Goal: Information Seeking & Learning: Find specific fact

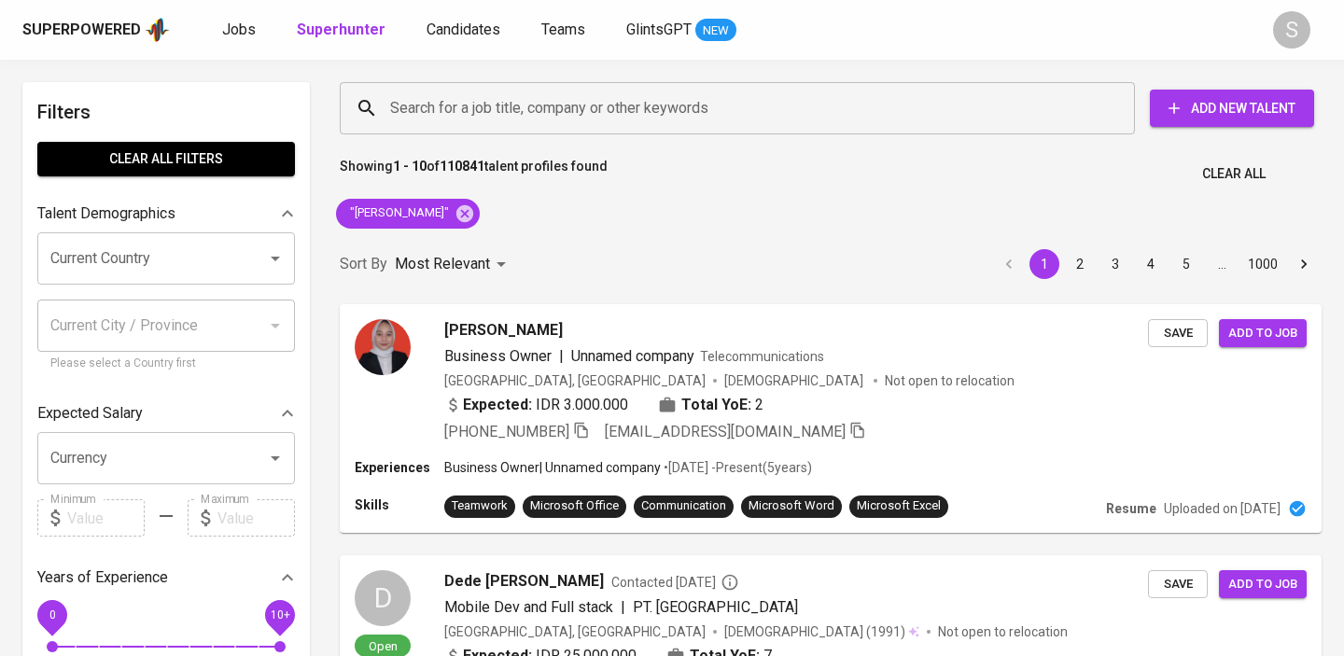
scroll to position [54, 0]
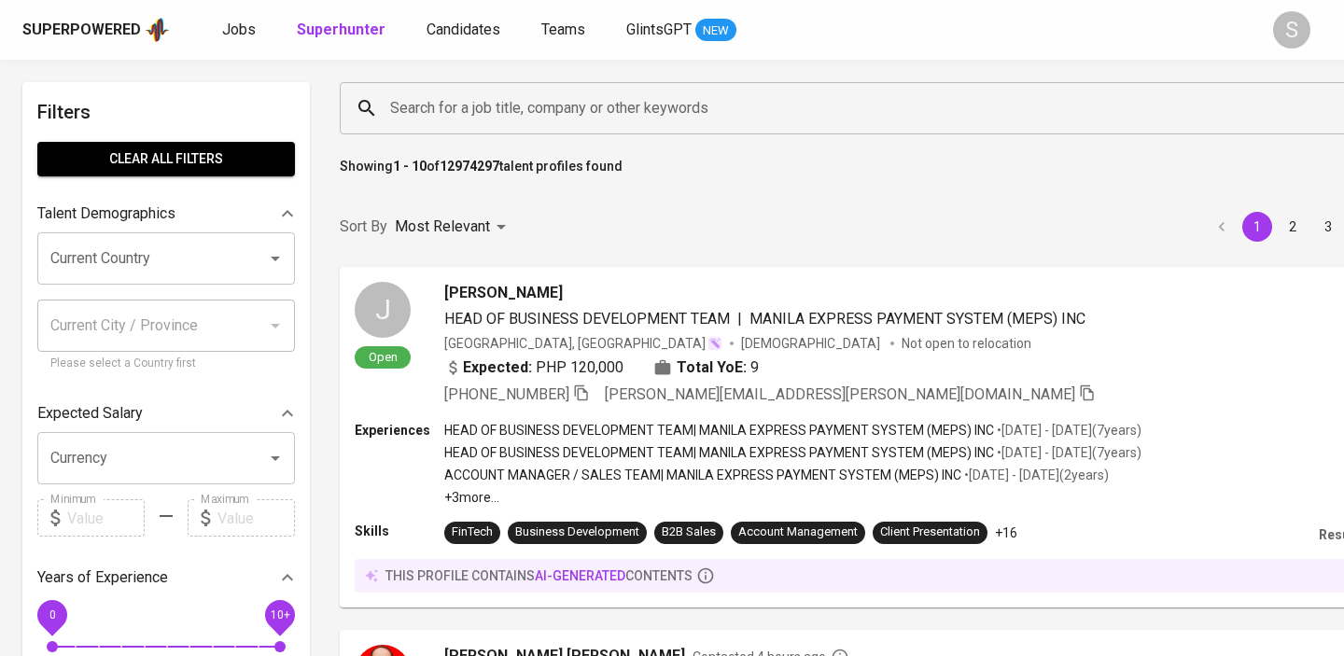
click at [453, 125] on input "Search for a job title, company or other keywords" at bounding box center [848, 108] width 926 height 35
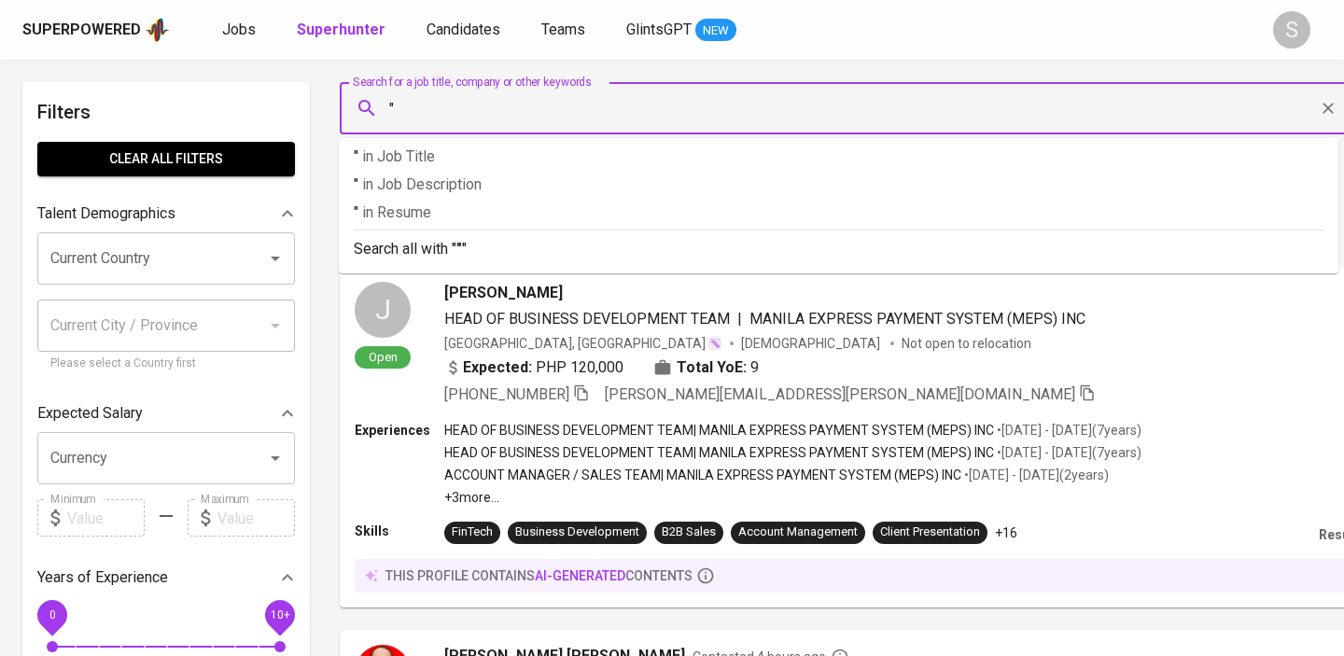
paste input "Dwi [PERSON_NAME]"
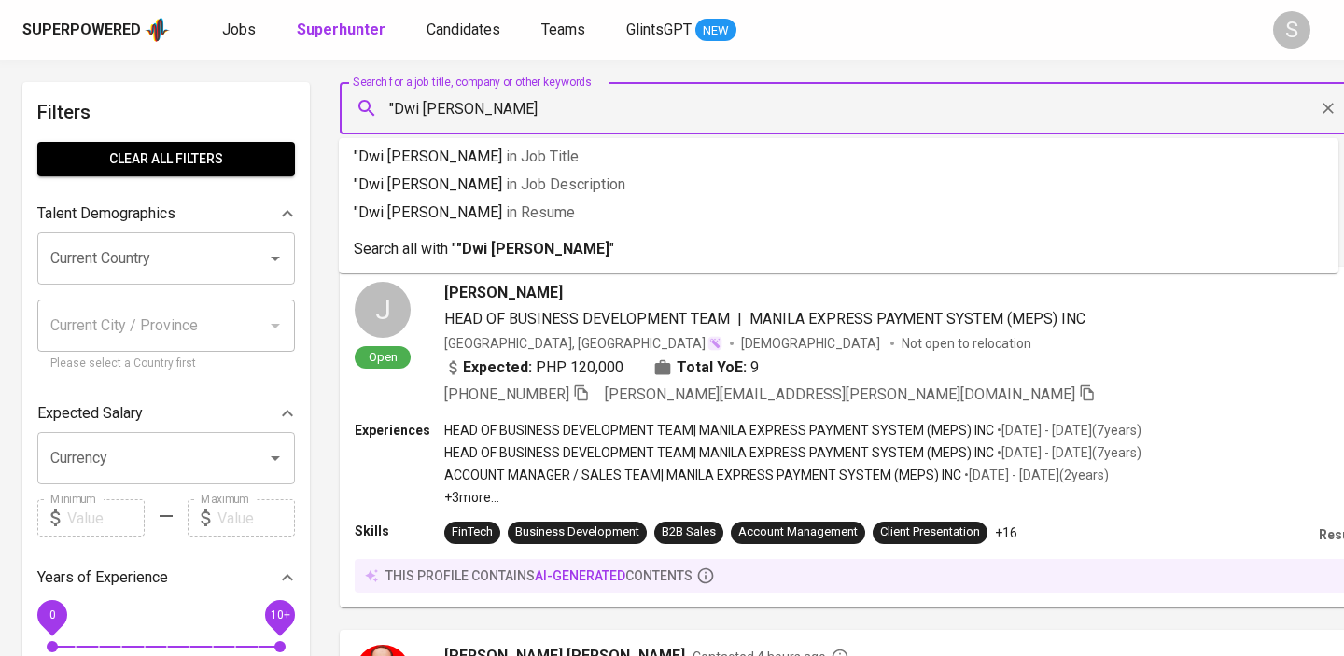
type input ""Dwi [PERSON_NAME]""
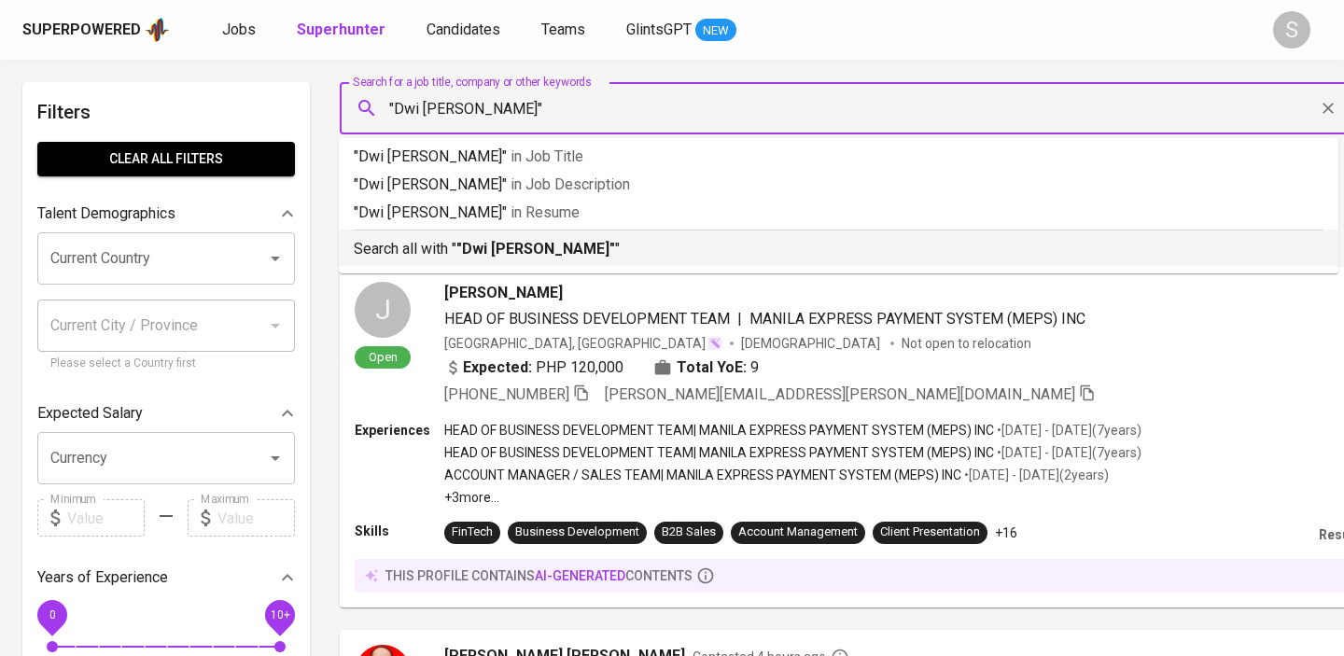
click at [425, 254] on p "Search all with " "Dwi [PERSON_NAME]" "" at bounding box center [838, 249] width 969 height 22
click at [433, 238] on p "Most Relevant" at bounding box center [442, 227] width 95 height 22
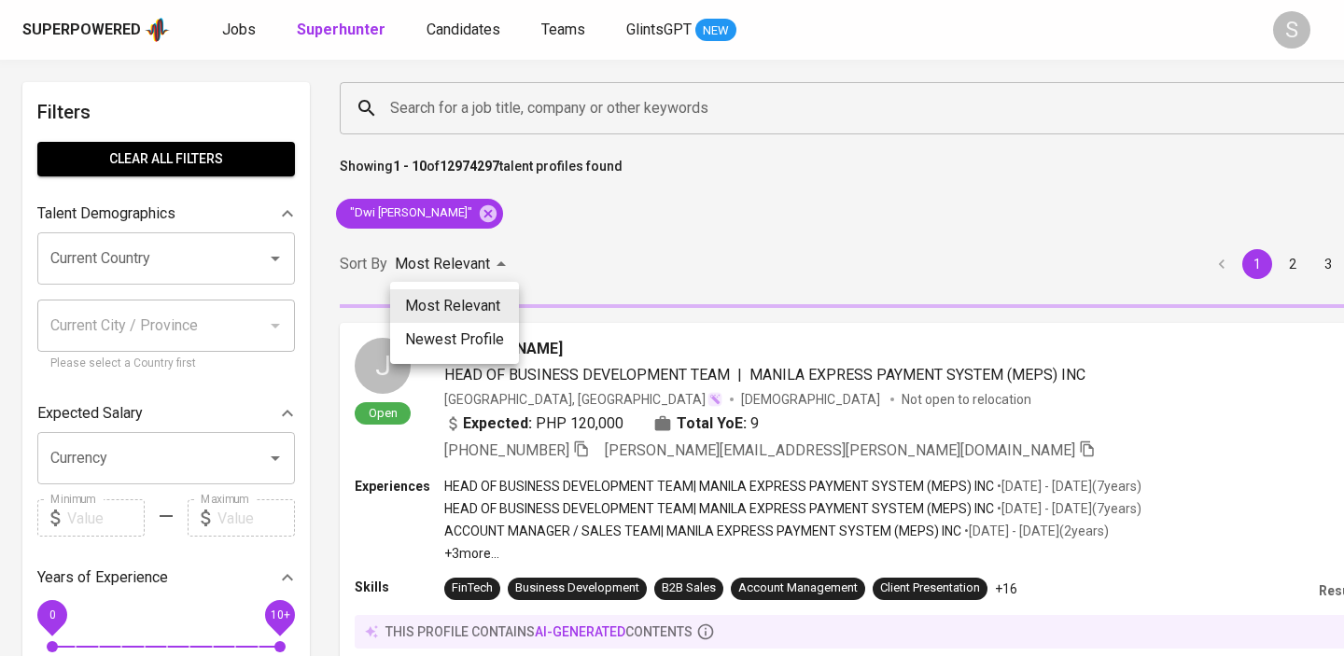
click at [595, 262] on div at bounding box center [672, 328] width 1344 height 656
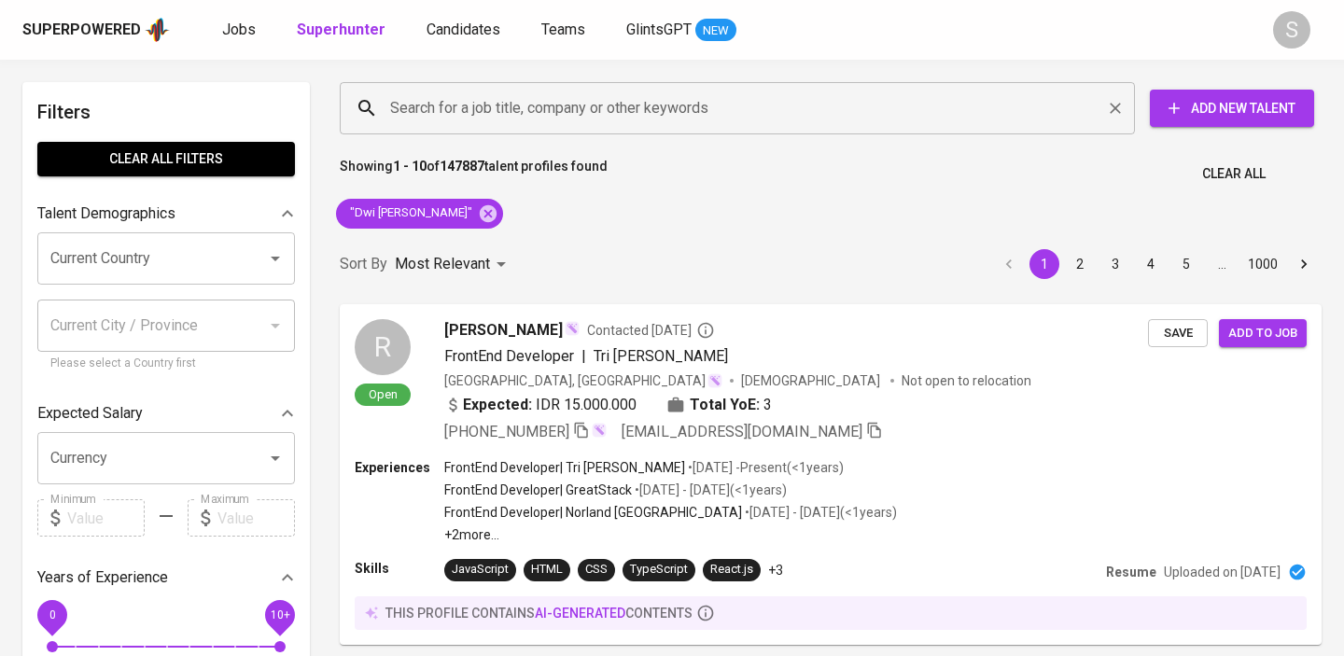
click at [528, 107] on input "Search for a job title, company or other keywords" at bounding box center [741, 108] width 713 height 35
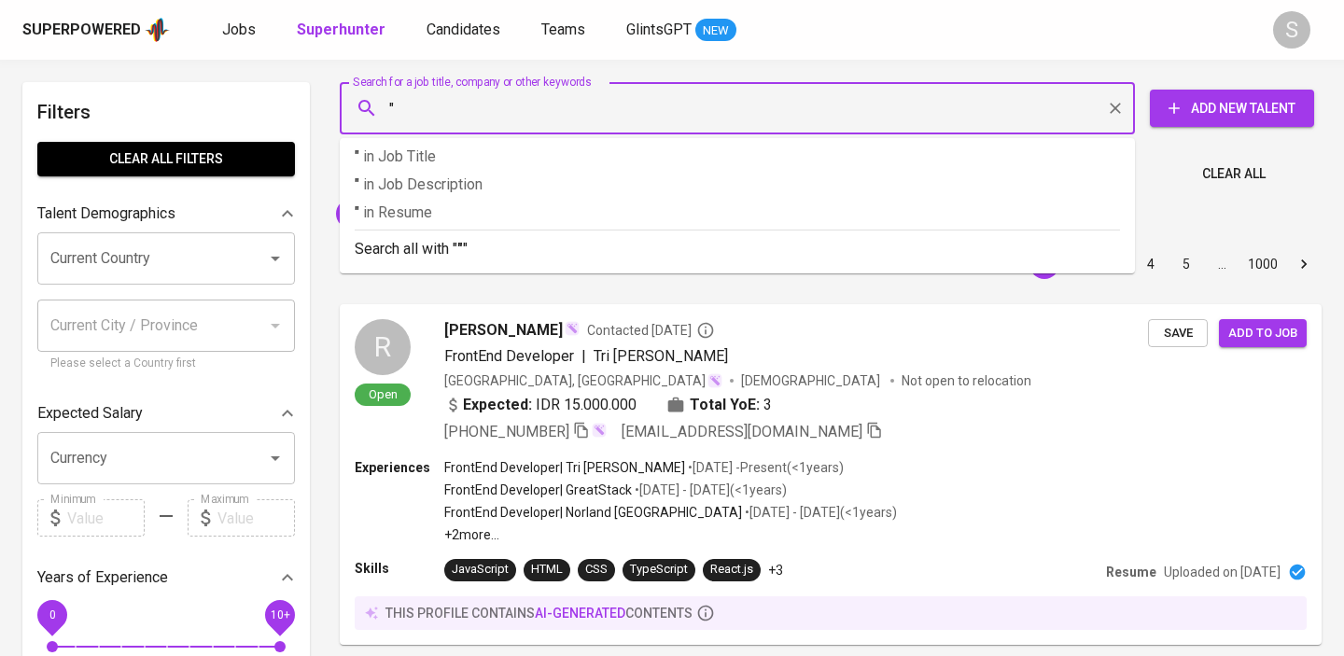
paste input "[PERSON_NAME]"
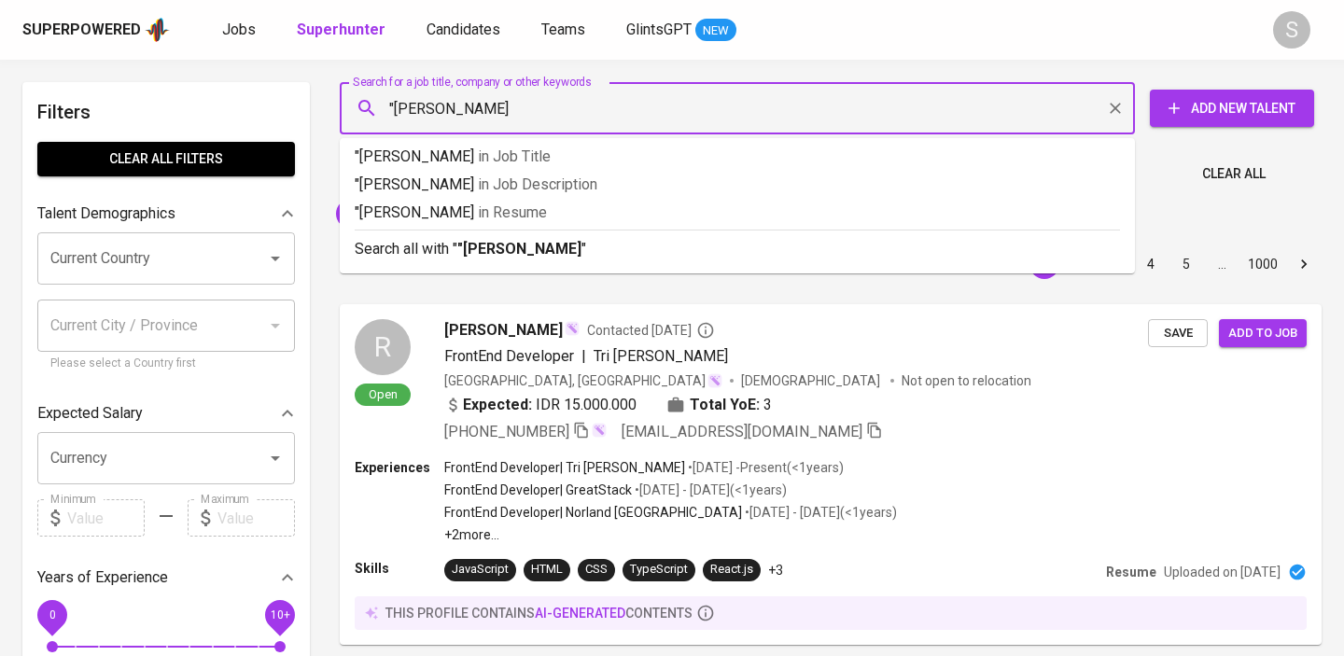
type input ""Fahreza Abdillah""
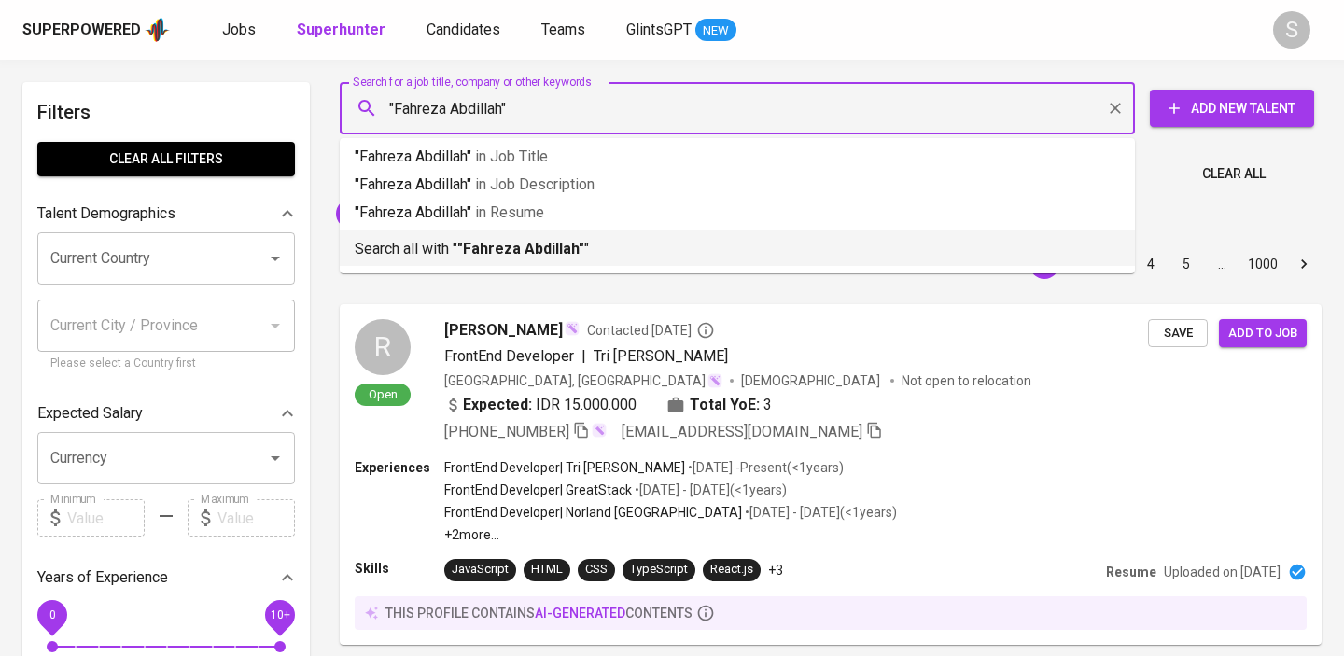
click at [516, 237] on div "Search all with " "Fahreza Abdillah" "" at bounding box center [737, 245] width 765 height 31
click at [516, 237] on div "Sort By Most Relevant MOST_RELEVANT 1 2 3 4 5 … 1000" at bounding box center [830, 264] width 1004 height 57
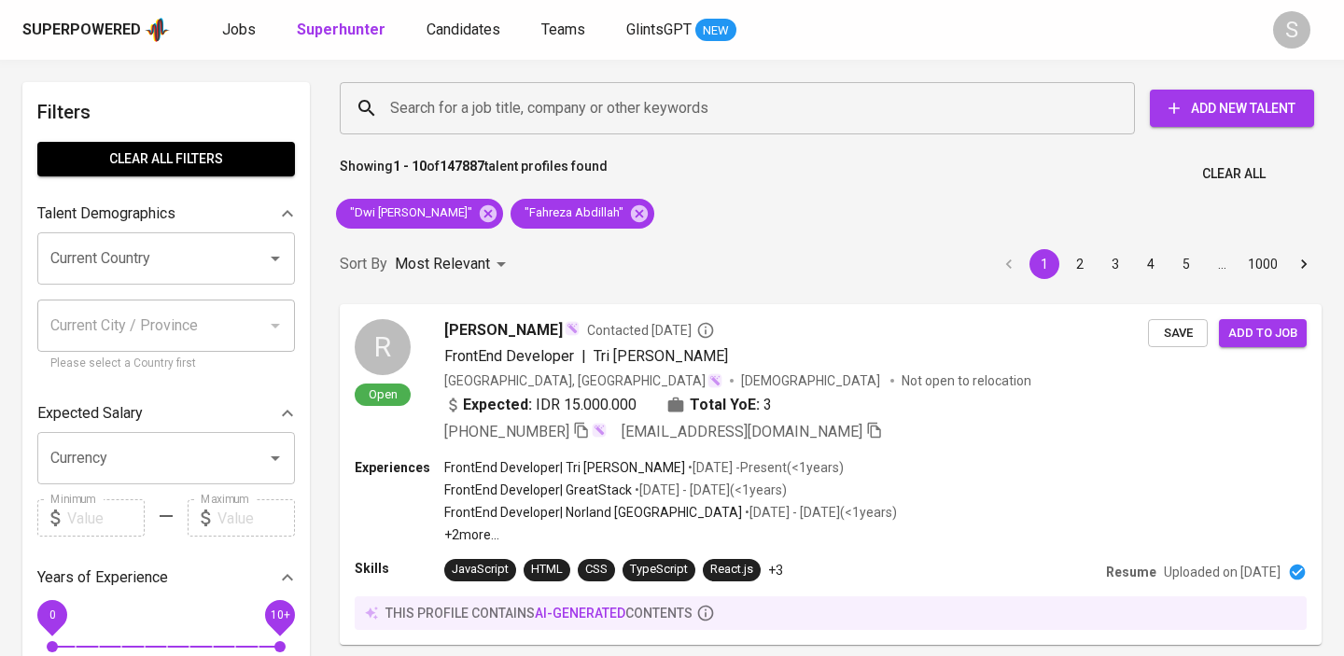
click at [516, 237] on div "Sort By Most Relevant MOST_RELEVANT 1 2 3 4 5 … 1000" at bounding box center [830, 264] width 1004 height 57
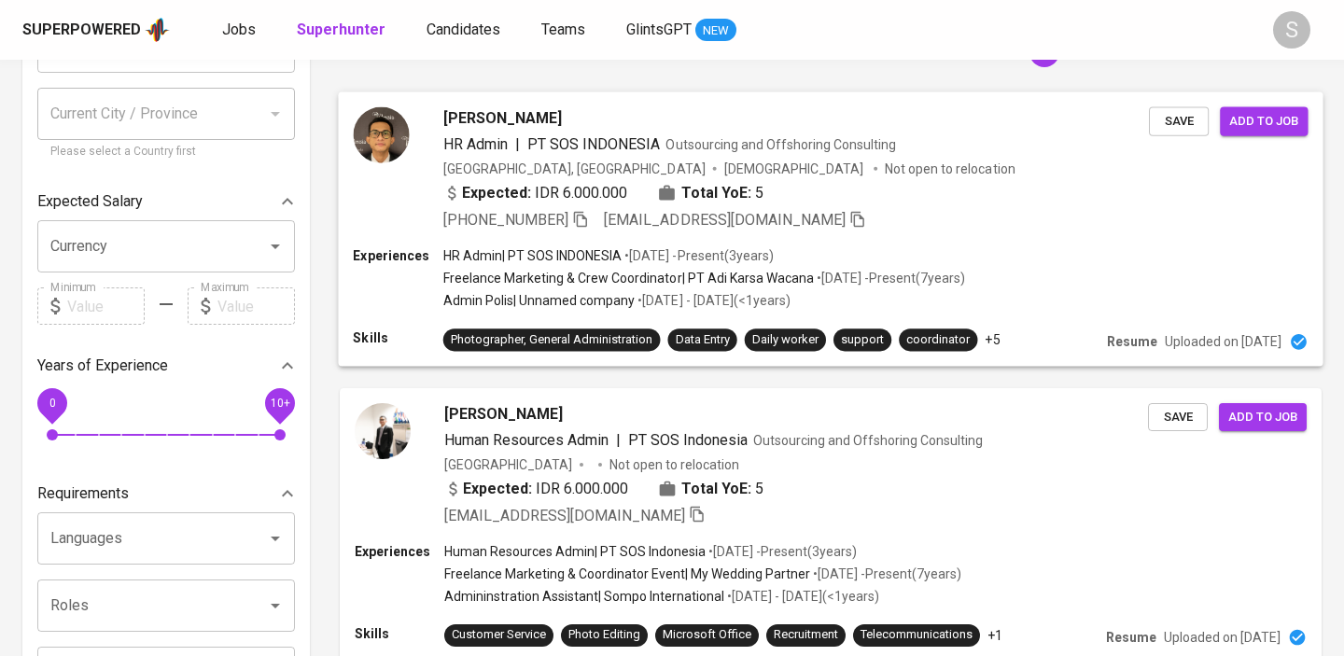
scroll to position [213, 0]
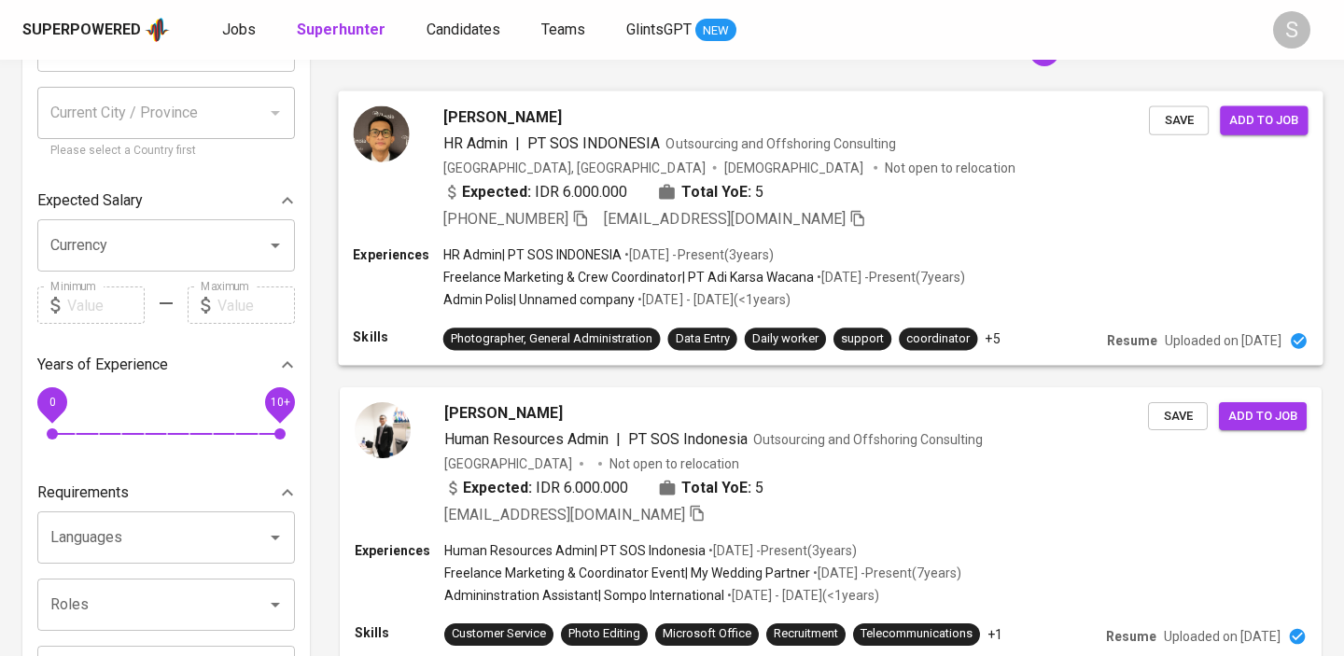
click at [591, 230] on div "Fahreza Abdillah HR Admin | PT SOS INDONESIA Outsourcing and Offshoring Consult…" at bounding box center [830, 168] width 984 height 155
click at [588, 221] on div at bounding box center [672, 328] width 1344 height 656
click at [583, 214] on icon "button" at bounding box center [580, 217] width 17 height 17
